Goal: Task Accomplishment & Management: Complete application form

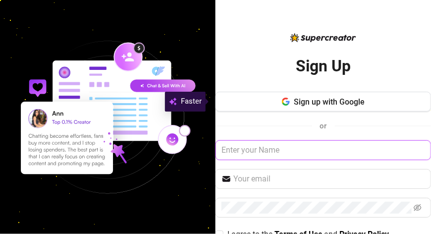
click at [260, 156] on input "text" at bounding box center [322, 150] width 215 height 20
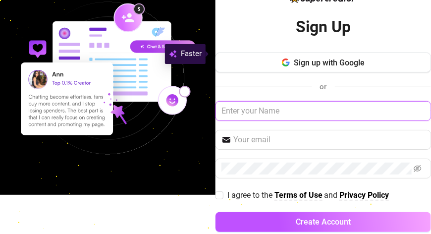
scroll to position [50, 0]
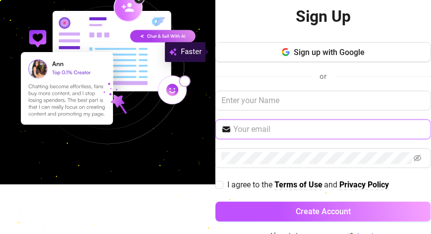
click at [269, 124] on input "text" at bounding box center [329, 129] width 192 height 12
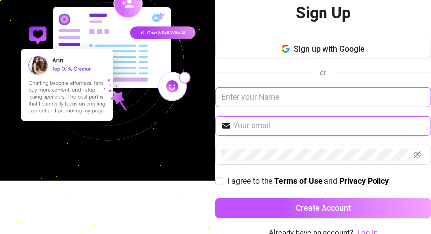
scroll to position [56, 0]
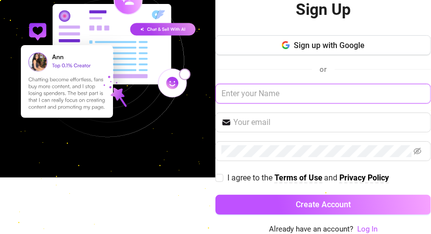
click at [282, 97] on input "text" at bounding box center [322, 94] width 215 height 20
type input "john patrick abelarde"
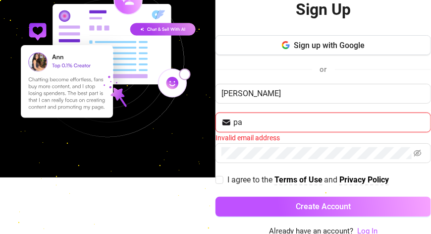
type input "p"
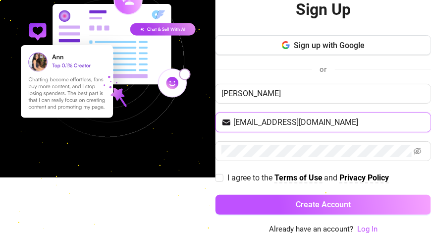
type input "jampatwek@gmail.com"
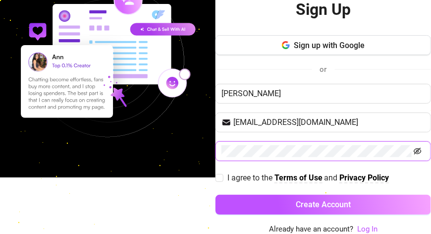
click at [415, 153] on icon "eye-invisible" at bounding box center [418, 151] width 8 height 8
drag, startPoint x: 356, startPoint y: 203, endPoint x: 195, endPoint y: 190, distance: 161.5
click at [192, 191] on div "Sign Up Sign up with Google or john patrick abelarde jampatwek@gmail.com I agre…" at bounding box center [215, 117] width 431 height 234
click at [217, 178] on input "I agree to the Terms of Use and Privacy Policy" at bounding box center [218, 177] width 7 height 7
checkbox input "true"
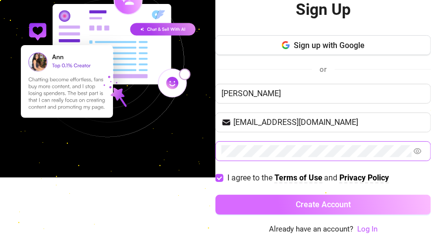
click at [231, 196] on button "Create Account" at bounding box center [322, 205] width 215 height 20
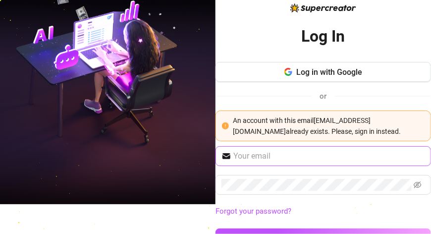
scroll to position [63, 0]
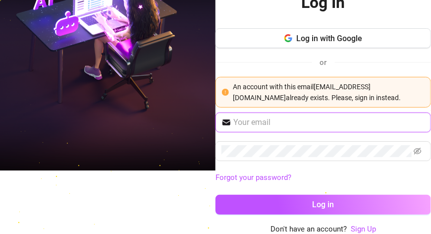
click at [285, 120] on input "text" at bounding box center [329, 122] width 192 height 12
type input "jampatwek@gmail.com"
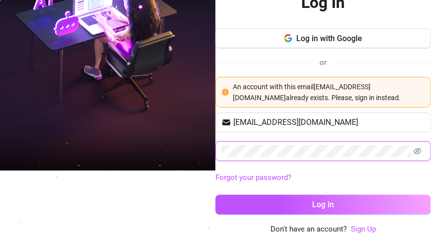
click at [215, 195] on button "Log in" at bounding box center [322, 205] width 215 height 20
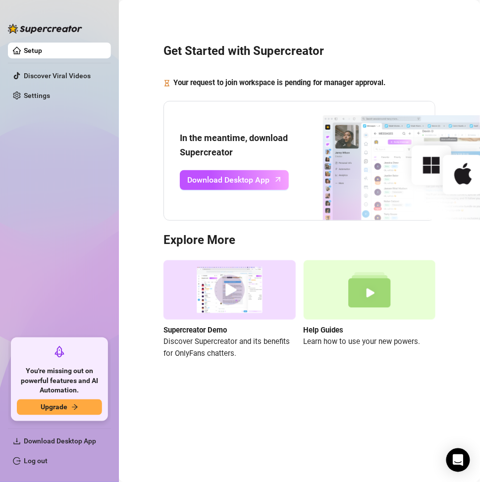
drag, startPoint x: 348, startPoint y: 0, endPoint x: 133, endPoint y: 114, distance: 242.6
click at [133, 114] on div "Get Started with Supercreator Your request to join workspace is pending for man…" at bounding box center [299, 195] width 341 height 377
click at [430, 233] on div "Open Intercom Messenger" at bounding box center [458, 461] width 26 height 26
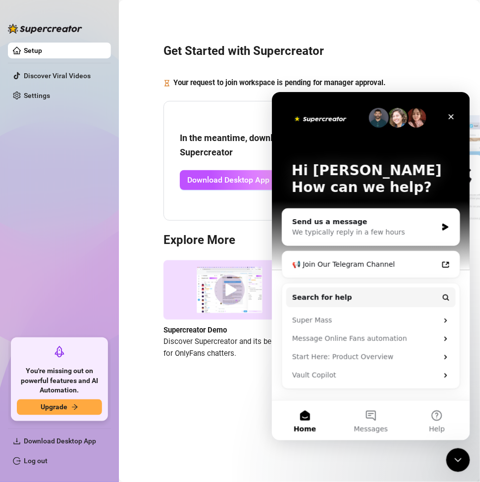
click at [145, 72] on div "Get Started with Supercreator Your request to join workspace is pending for man…" at bounding box center [299, 195] width 341 height 377
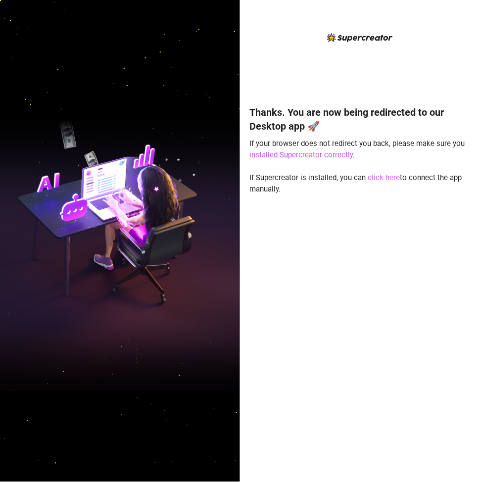
click at [379, 178] on link "click here" at bounding box center [384, 177] width 32 height 9
click at [381, 177] on link "click here" at bounding box center [384, 177] width 32 height 9
click at [385, 177] on link "click here" at bounding box center [384, 177] width 32 height 9
